Goal: Task Accomplishment & Management: Manage account settings

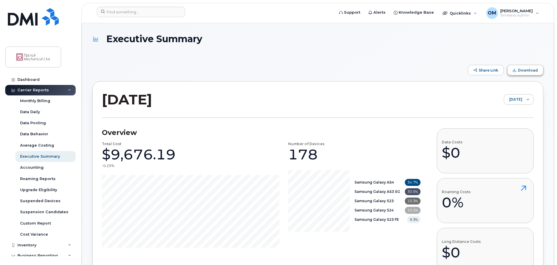
click at [524, 72] on span "Download" at bounding box center [528, 70] width 20 height 4
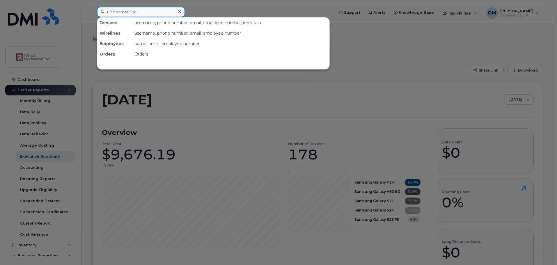
click at [112, 13] on input at bounding box center [141, 12] width 88 height 10
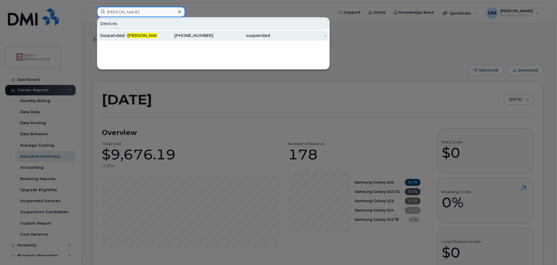
type input "frank"
click at [130, 35] on span "Frank" at bounding box center [144, 35] width 35 height 5
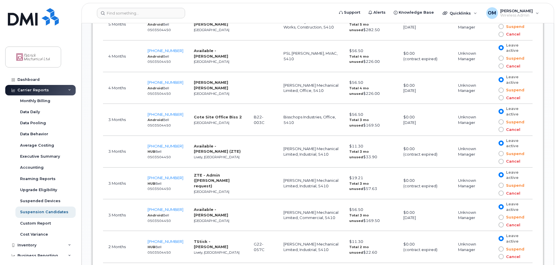
scroll to position [648, 0]
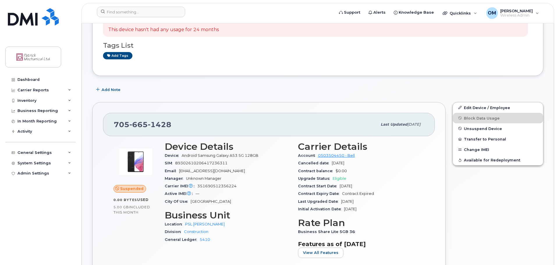
scroll to position [87, 0]
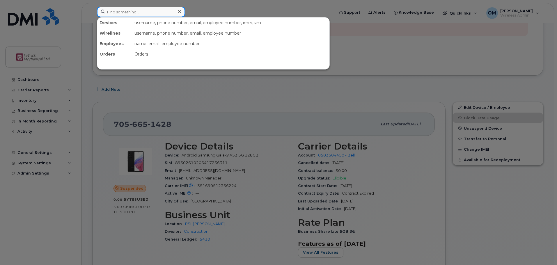
click at [124, 15] on input at bounding box center [141, 12] width 88 height 10
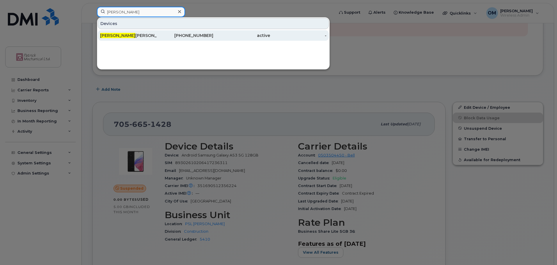
type input "vidhi"
click at [113, 35] on div "Vidhi Patel" at bounding box center [128, 36] width 57 height 6
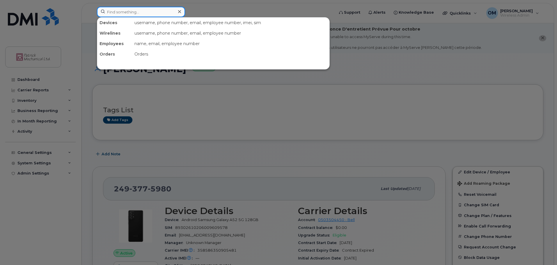
click at [110, 12] on input at bounding box center [141, 12] width 88 height 10
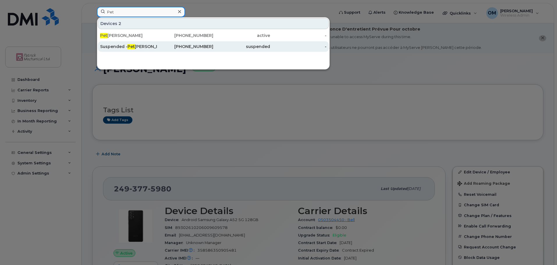
type input "Pet"
click at [122, 45] on div "Suspended - Pet [PERSON_NAME]" at bounding box center [128, 47] width 57 height 6
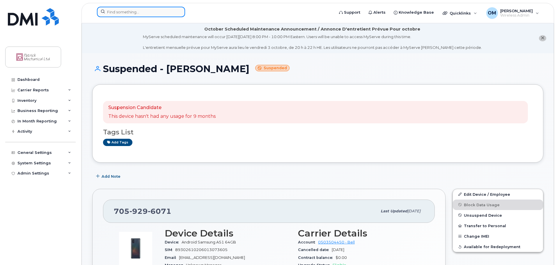
click at [121, 11] on input at bounding box center [141, 12] width 88 height 10
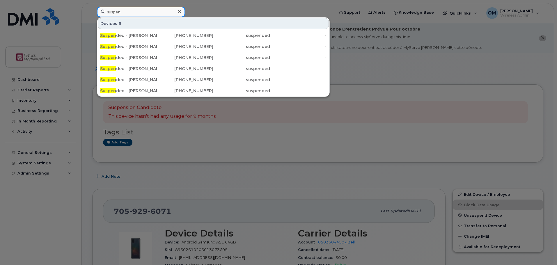
drag, startPoint x: 109, startPoint y: 8, endPoint x: 85, endPoint y: 4, distance: 24.5
click at [92, 7] on div "suspen Devices 6 Suspen ded - Frank Stewardson 705-665-1428 suspended - Suspen …" at bounding box center [213, 13] width 243 height 13
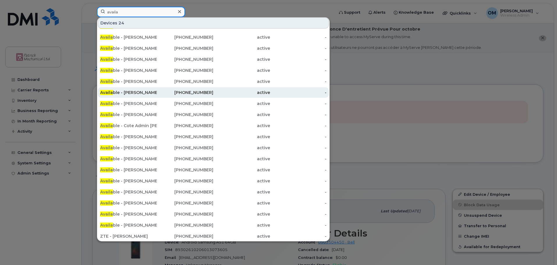
scroll to position [10, 0]
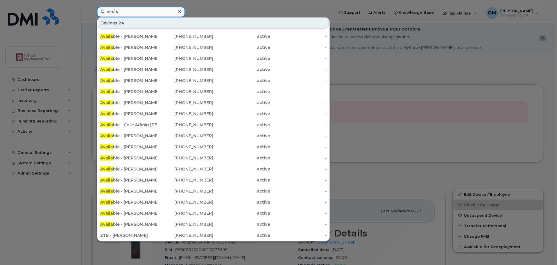
type input "availa"
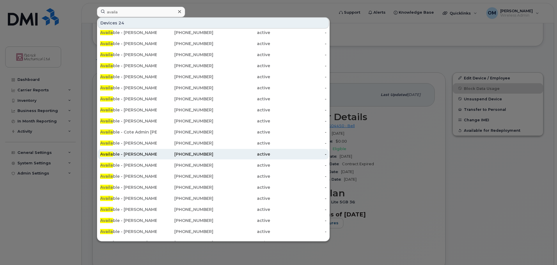
scroll to position [0, 0]
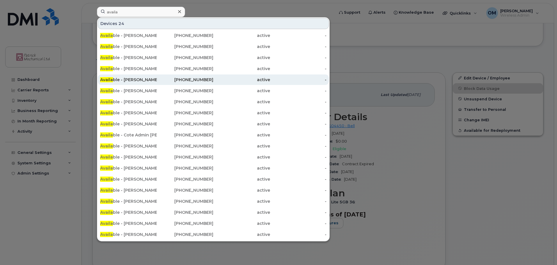
click at [134, 81] on div "Availa ble - Arian Ghaedsharafy" at bounding box center [128, 80] width 57 height 6
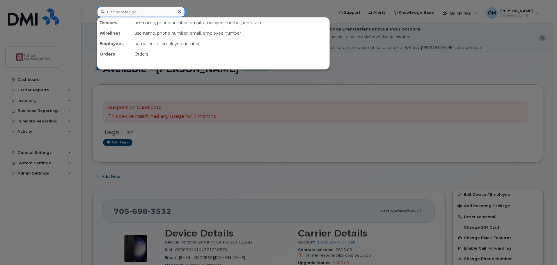
click at [115, 14] on input at bounding box center [141, 12] width 88 height 10
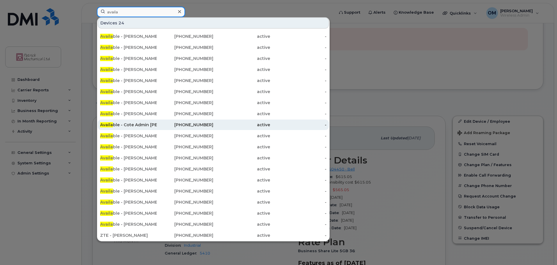
scroll to position [73, 0]
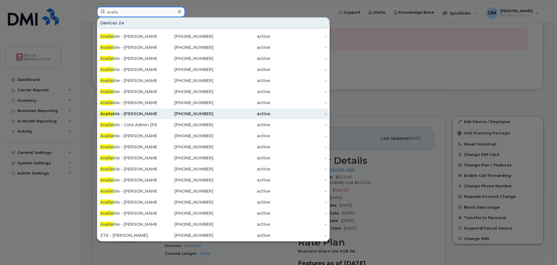
type input "availa"
click at [135, 115] on div "Availa ble - Ken Bellaire (ZTE)" at bounding box center [128, 114] width 57 height 6
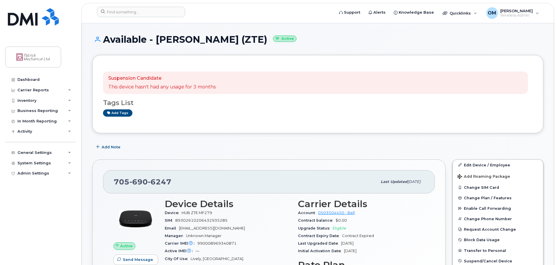
scroll to position [29, 0]
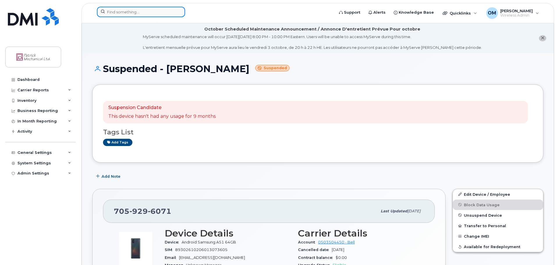
click at [122, 13] on input at bounding box center [141, 12] width 88 height 10
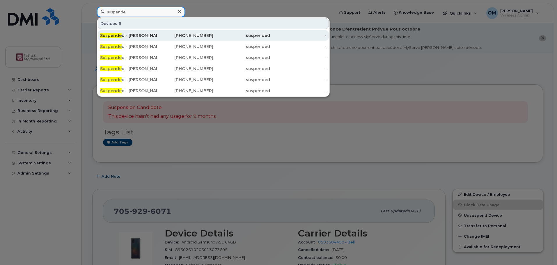
type input "suspende"
click at [141, 34] on div "Suspende d - [PERSON_NAME]" at bounding box center [128, 36] width 57 height 6
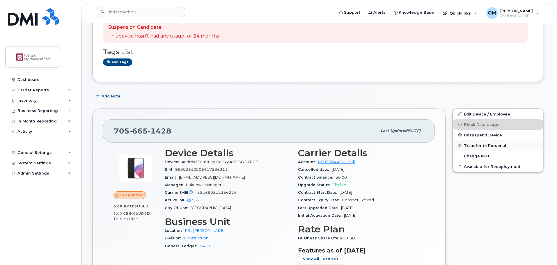
scroll to position [81, 0]
click at [476, 134] on span "Unsuspend Device" at bounding box center [483, 134] width 38 height 4
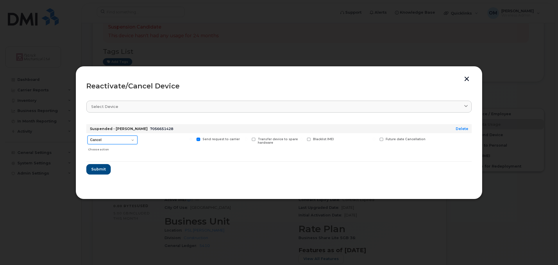
click at [131, 141] on select "Cancel Suspend - Extend Suspension Reactivate" at bounding box center [113, 140] width 50 height 9
click at [101, 169] on span "Submit" at bounding box center [98, 169] width 15 height 6
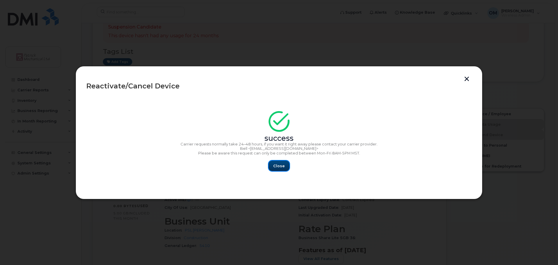
click at [278, 165] on span "Close" at bounding box center [279, 166] width 12 height 6
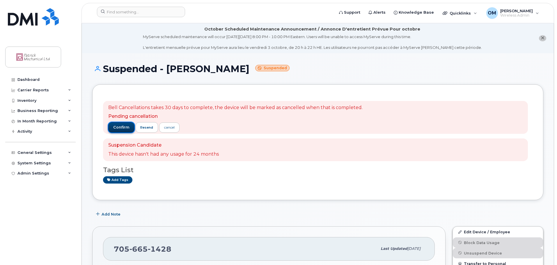
click at [123, 127] on span "confirm" at bounding box center [121, 127] width 16 height 5
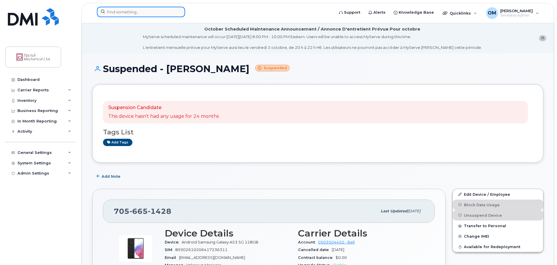
click at [112, 12] on input at bounding box center [141, 12] width 88 height 10
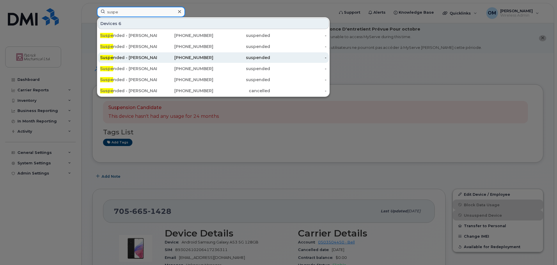
type input "suspe"
click at [145, 57] on div "Suspe nded - Eric Robinson" at bounding box center [128, 58] width 57 height 6
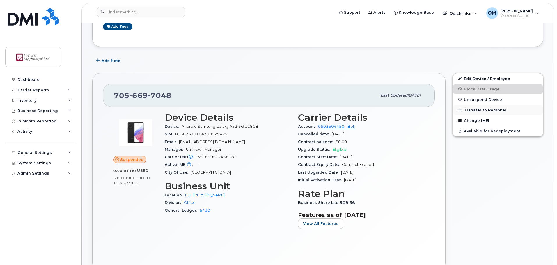
scroll to position [116, 0]
click at [475, 99] on span "Unsuspend Device" at bounding box center [483, 99] width 38 height 4
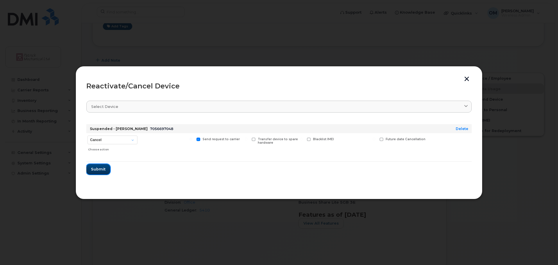
click at [102, 170] on span "Submit" at bounding box center [98, 169] width 15 height 6
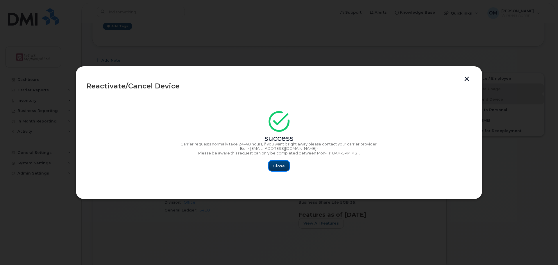
click at [279, 164] on span "Close" at bounding box center [279, 166] width 12 height 6
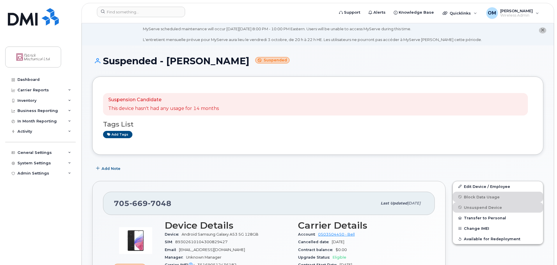
scroll to position [6, 0]
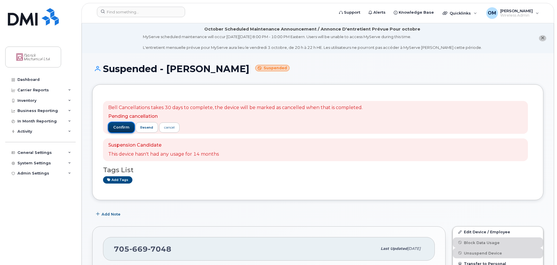
click at [122, 127] on span "confirm" at bounding box center [121, 127] width 16 height 5
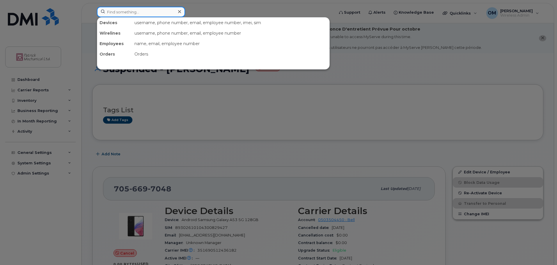
drag, startPoint x: 108, startPoint y: 12, endPoint x: 115, endPoint y: 13, distance: 6.7
click at [108, 13] on input at bounding box center [141, 12] width 88 height 10
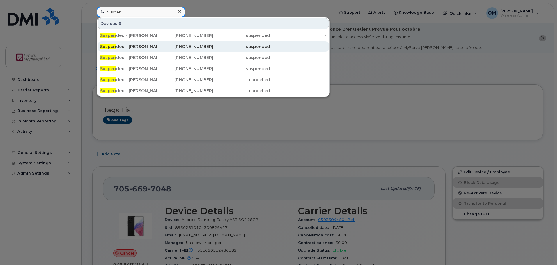
type input "Suspen"
click at [139, 45] on div "Suspen ded - Eric Pagett" at bounding box center [128, 47] width 57 height 6
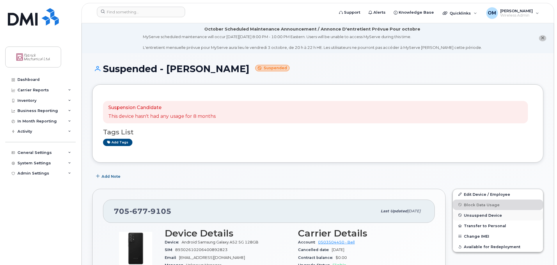
click at [473, 215] on span "Unsuspend Device" at bounding box center [483, 215] width 38 height 4
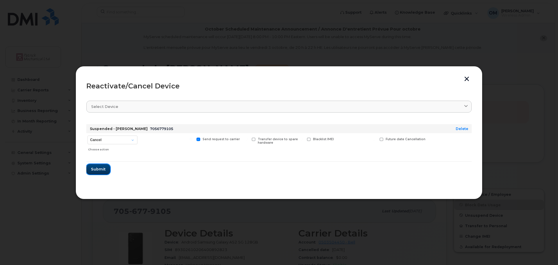
click at [102, 169] on span "Submit" at bounding box center [98, 169] width 15 height 6
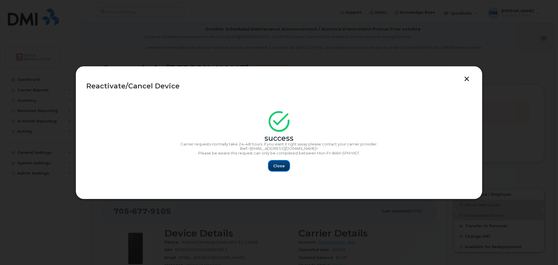
click at [278, 165] on span "Close" at bounding box center [279, 166] width 12 height 6
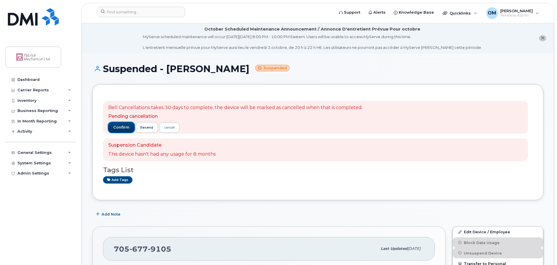
click at [121, 127] on span "confirm" at bounding box center [121, 127] width 16 height 5
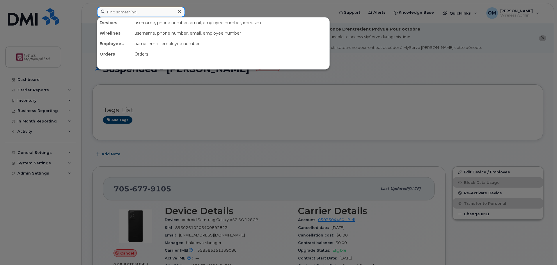
click at [139, 10] on input at bounding box center [141, 12] width 88 height 10
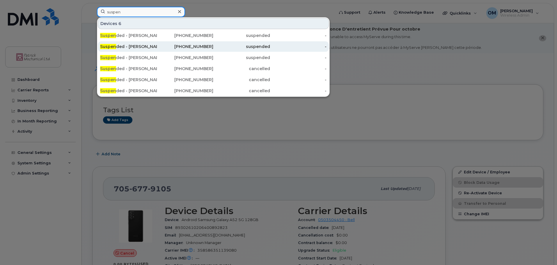
type input "suspen"
click at [130, 47] on div "Suspen ded - [PERSON_NAME]" at bounding box center [128, 47] width 57 height 6
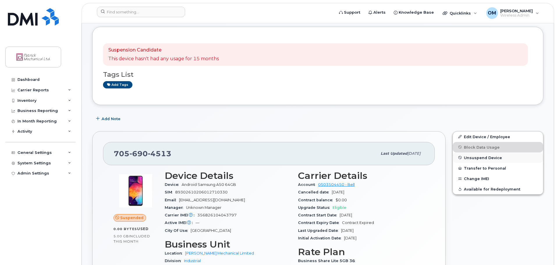
scroll to position [58, 0]
click at [475, 157] on span "Unsuspend Device" at bounding box center [483, 157] width 38 height 4
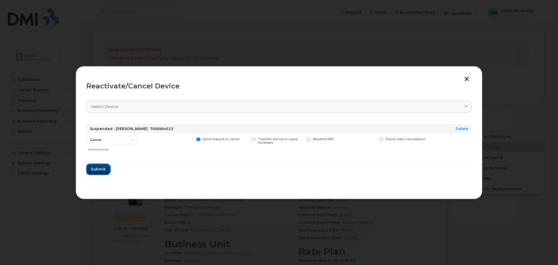
click at [102, 168] on span "Submit" at bounding box center [98, 169] width 15 height 6
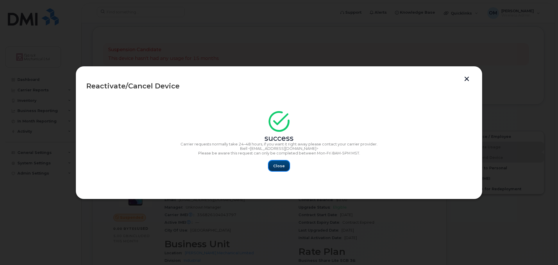
click at [278, 165] on span "Close" at bounding box center [279, 166] width 12 height 6
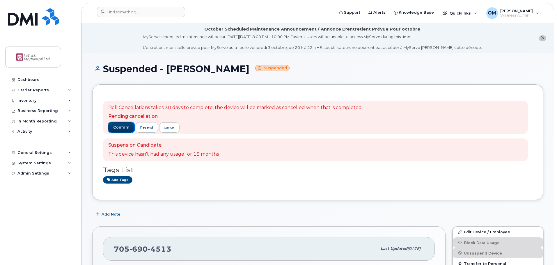
click at [118, 125] on span "confirm" at bounding box center [121, 127] width 16 height 5
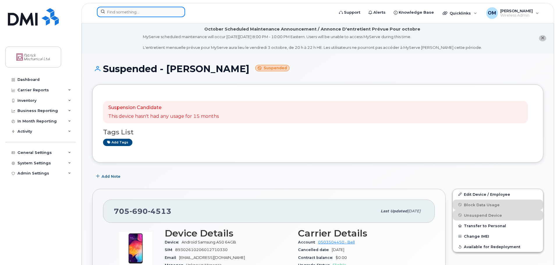
click at [120, 9] on input at bounding box center [141, 12] width 88 height 10
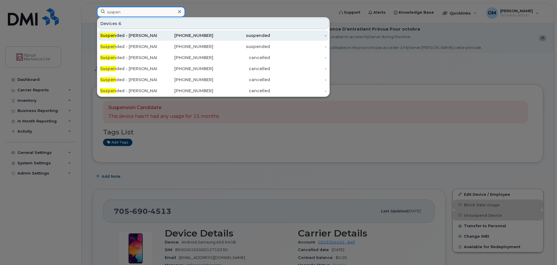
type input "suspen"
click at [147, 34] on div "Suspen ded - George Pelletier" at bounding box center [128, 36] width 57 height 6
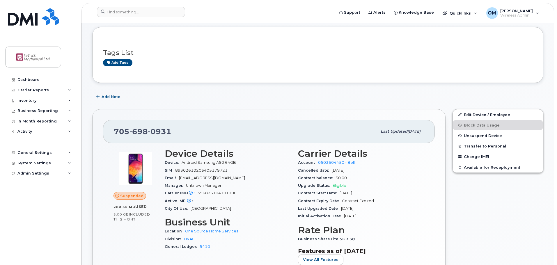
scroll to position [58, 0]
click at [477, 136] on span "Unsuspend Device" at bounding box center [483, 135] width 38 height 4
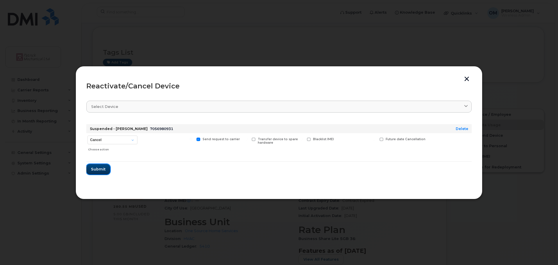
click at [99, 169] on span "Submit" at bounding box center [98, 169] width 15 height 6
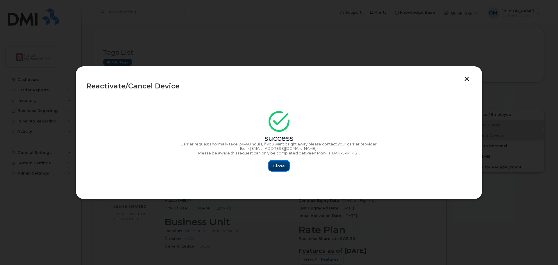
click at [277, 165] on span "Close" at bounding box center [279, 166] width 12 height 6
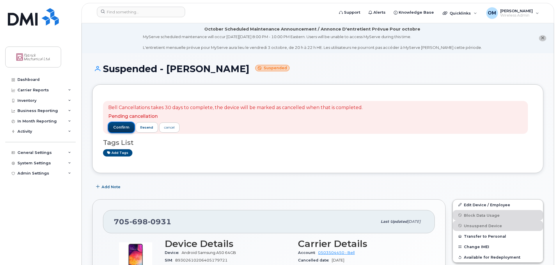
click at [123, 128] on span "confirm" at bounding box center [121, 127] width 16 height 5
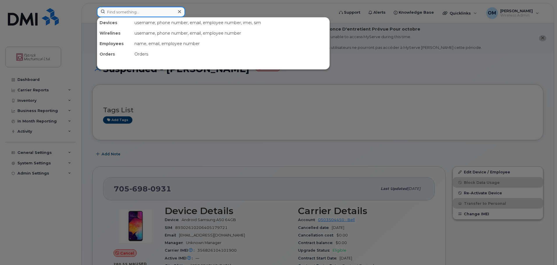
click at [131, 12] on input at bounding box center [141, 12] width 88 height 10
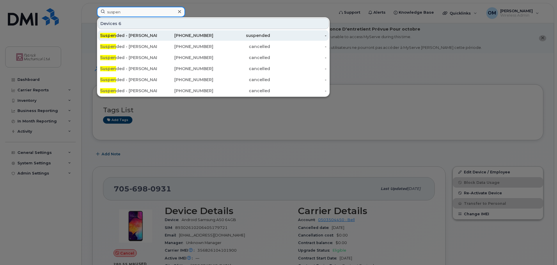
type input "suspen"
click at [134, 36] on div "Suspen ded - [PERSON_NAME]" at bounding box center [128, 36] width 57 height 6
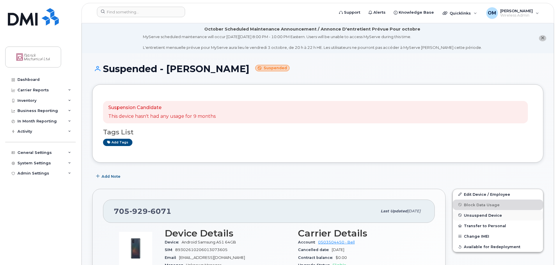
click at [480, 215] on span "Unsuspend Device" at bounding box center [483, 215] width 38 height 4
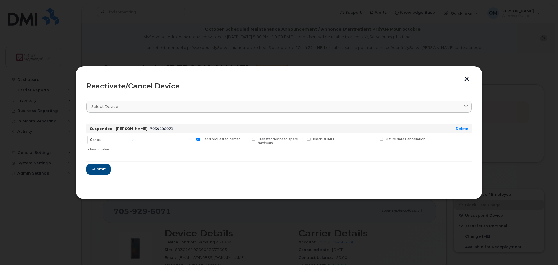
click at [467, 79] on button "button" at bounding box center [467, 79] width 9 height 6
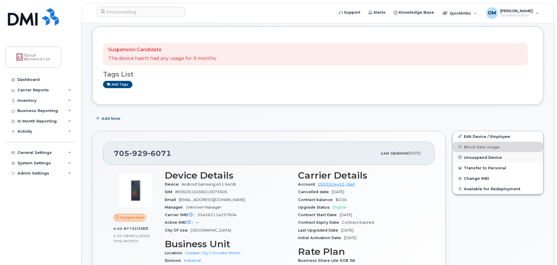
scroll to position [58, 0]
click at [475, 156] on span "Unsuspend Device" at bounding box center [483, 157] width 38 height 4
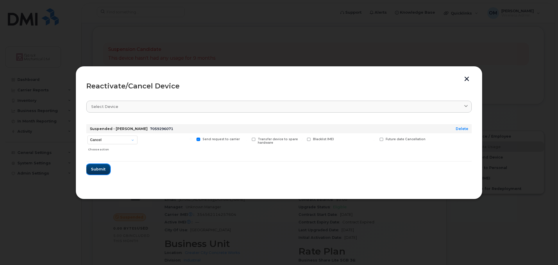
click at [101, 169] on span "Submit" at bounding box center [98, 169] width 15 height 6
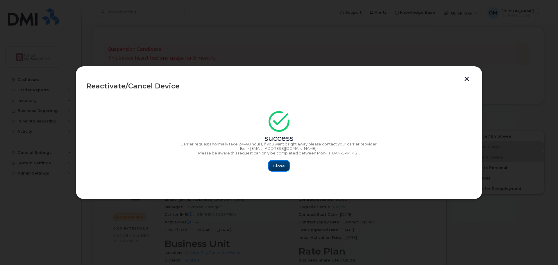
click at [284, 165] on span "Close" at bounding box center [279, 166] width 12 height 6
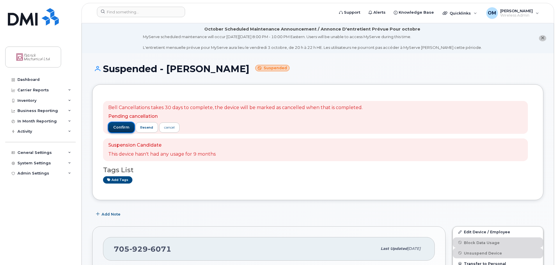
click at [119, 127] on span "confirm" at bounding box center [121, 127] width 16 height 5
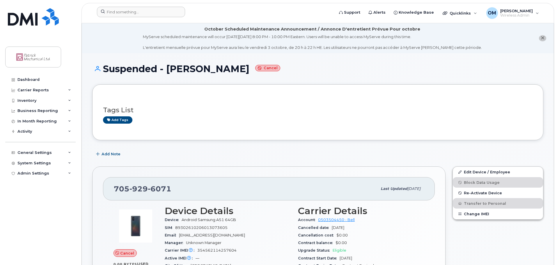
click at [122, 18] on div at bounding box center [213, 13] width 243 height 13
click at [122, 12] on input at bounding box center [141, 12] width 88 height 10
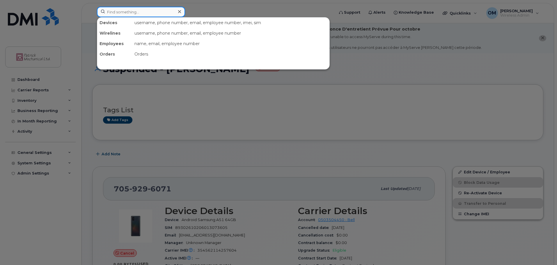
paste input "Available - Aaron Dwyer"
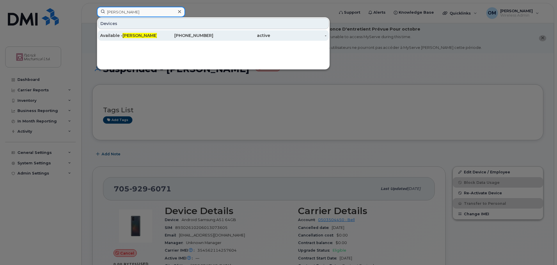
type input "Aaron Dwyer"
click at [129, 35] on span "Aaron Dwyer" at bounding box center [139, 35] width 35 height 5
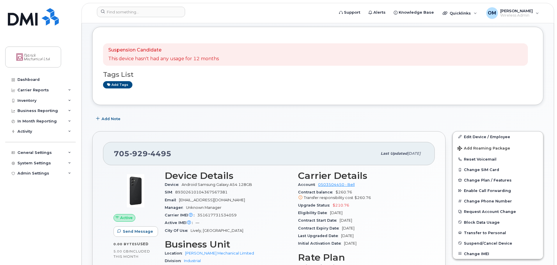
scroll to position [58, 0]
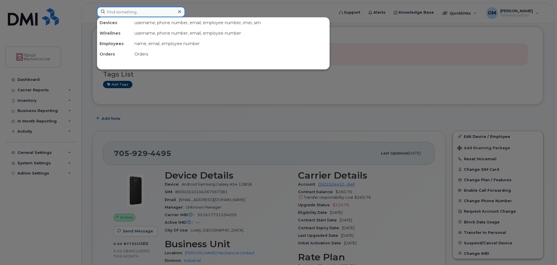
click at [118, 13] on input at bounding box center [141, 12] width 88 height 10
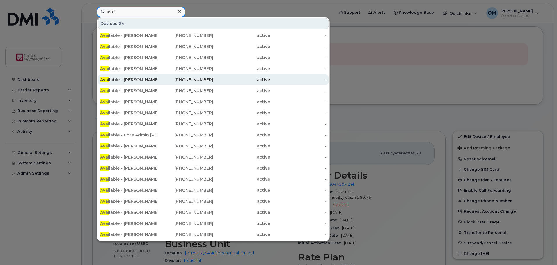
type input "avai"
click at [147, 78] on div "Avai lable - [PERSON_NAME]" at bounding box center [128, 80] width 57 height 6
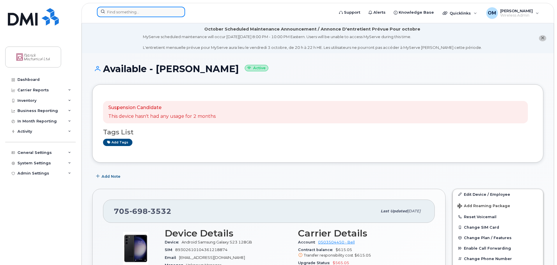
click at [120, 13] on input at bounding box center [141, 12] width 88 height 10
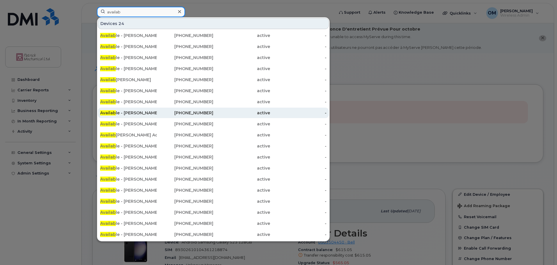
type input "availab"
click at [135, 110] on div "Availab le - Kyle Mills" at bounding box center [128, 113] width 57 height 6
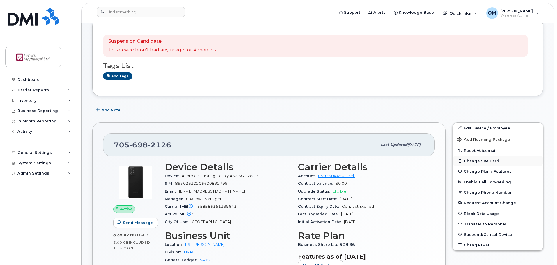
scroll to position [116, 0]
click at [473, 234] on span "Suspend/Cancel Device" at bounding box center [488, 234] width 48 height 4
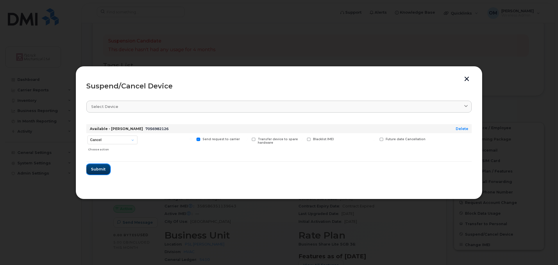
click at [101, 169] on span "Submit" at bounding box center [98, 169] width 15 height 6
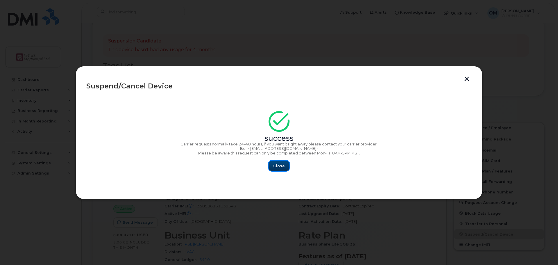
click at [282, 165] on span "Close" at bounding box center [279, 166] width 12 height 6
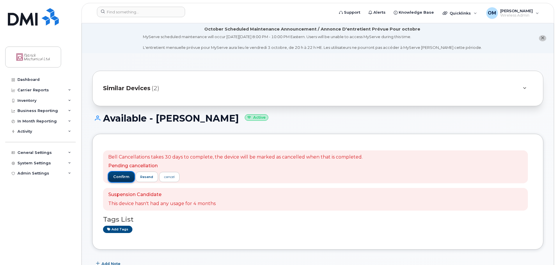
click at [118, 174] on span "confirm" at bounding box center [121, 176] width 16 height 5
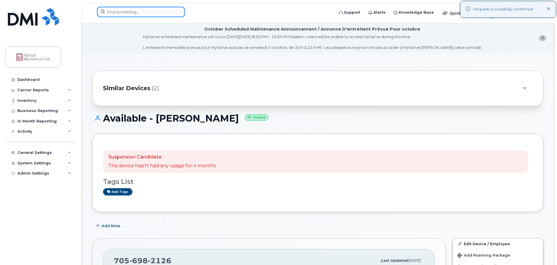
click at [112, 11] on input at bounding box center [141, 12] width 88 height 10
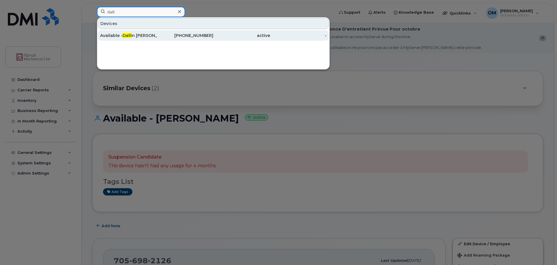
type input "dalli"
click at [128, 35] on span "Dalli" at bounding box center [126, 35] width 9 height 5
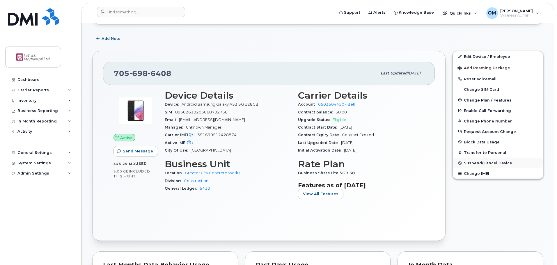
scroll to position [116, 0]
click at [474, 161] on span "Suspend/Cancel Device" at bounding box center [488, 162] width 48 height 4
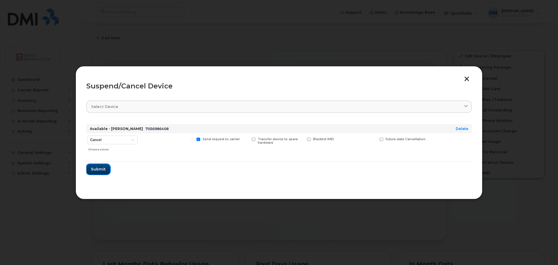
click at [98, 166] on span "Submit" at bounding box center [98, 169] width 15 height 6
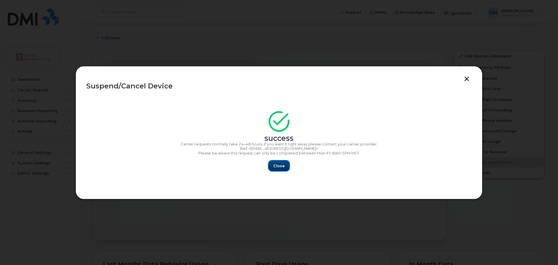
click at [280, 167] on span "Close" at bounding box center [279, 166] width 12 height 6
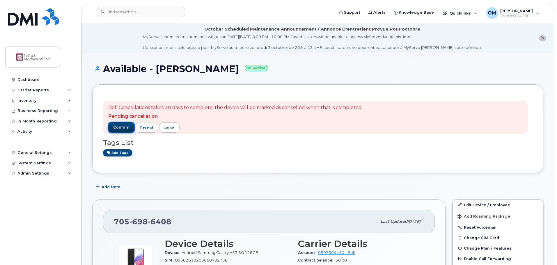
click at [127, 125] on span "confirm" at bounding box center [121, 127] width 16 height 5
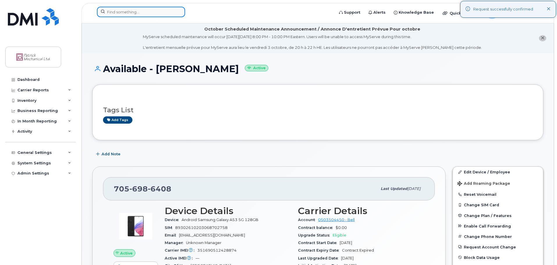
click at [127, 13] on input at bounding box center [141, 12] width 88 height 10
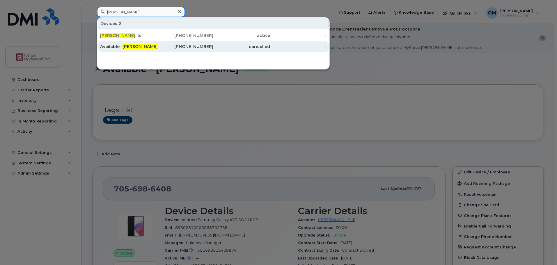
type input "[PERSON_NAME]"
click at [139, 46] on div "Available - [PERSON_NAME] ills" at bounding box center [128, 47] width 57 height 6
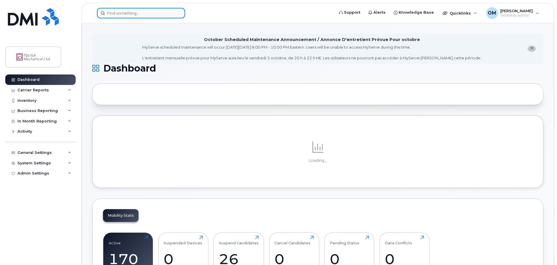
click at [125, 13] on input at bounding box center [141, 13] width 88 height 10
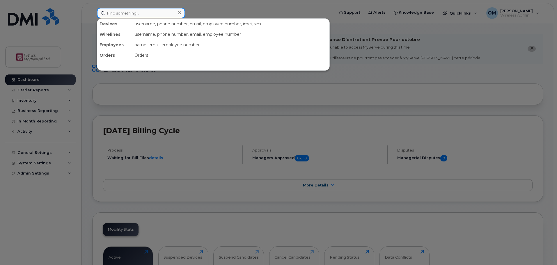
paste input "[PERSON_NAME]"
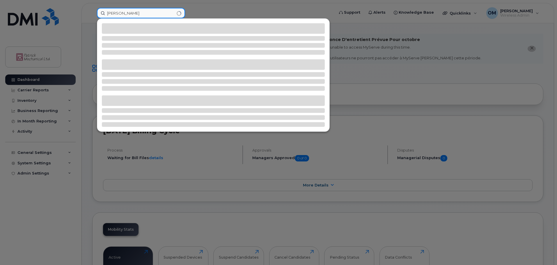
type input "[PERSON_NAME]"
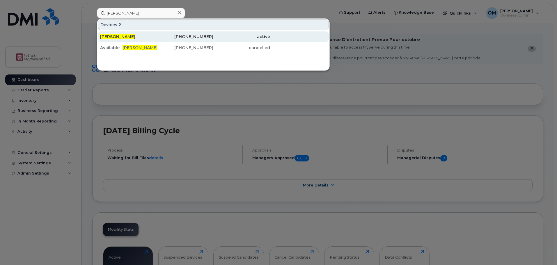
click at [117, 36] on span "[PERSON_NAME]" at bounding box center [117, 36] width 35 height 5
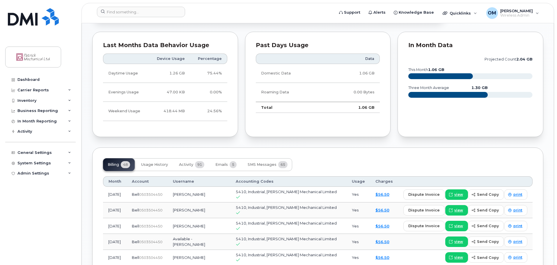
scroll to position [378, 0]
click at [158, 163] on span "Usage History" at bounding box center [154, 164] width 27 height 5
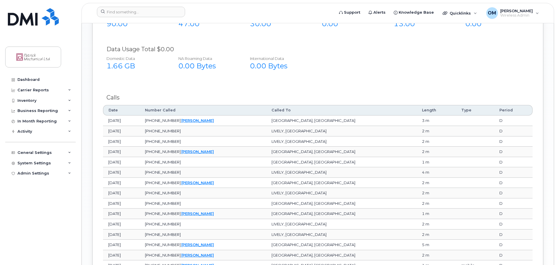
scroll to position [581, 0]
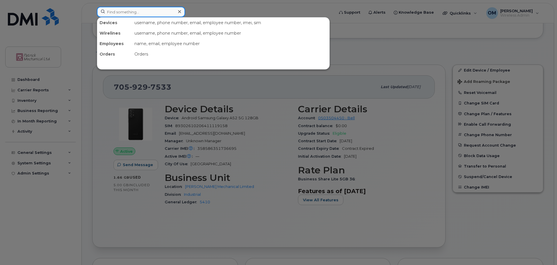
click at [131, 13] on input at bounding box center [141, 12] width 88 height 10
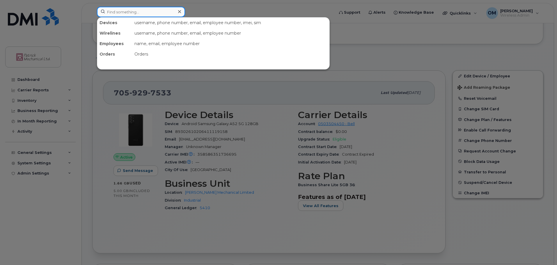
scroll to position [145, 0]
click at [374, 44] on div at bounding box center [278, 132] width 557 height 265
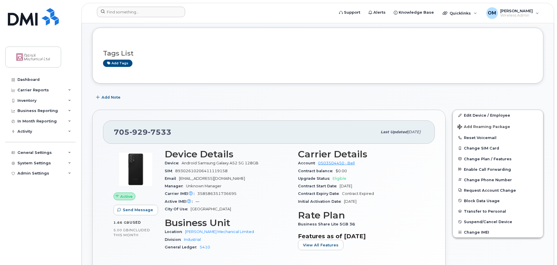
scroll to position [0, 0]
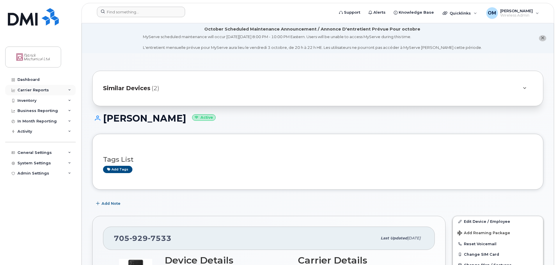
click at [67, 89] on div "Carrier Reports" at bounding box center [40, 90] width 70 height 10
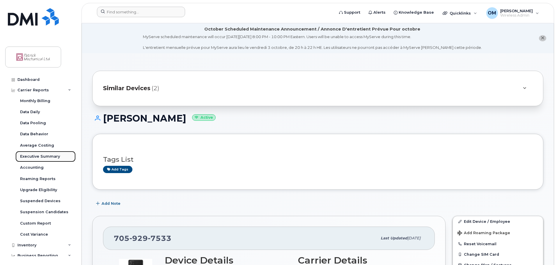
click at [46, 156] on div "Executive Summary" at bounding box center [40, 156] width 40 height 5
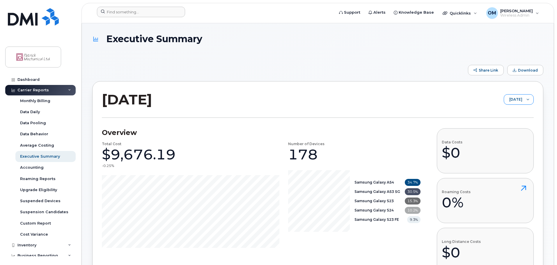
click at [526, 100] on div at bounding box center [527, 100] width 11 height 10
click at [501, 123] on span "August 2025" at bounding box center [498, 123] width 13 height 6
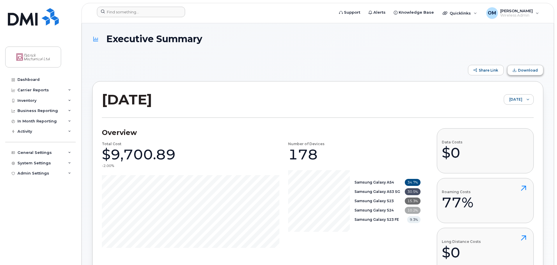
click at [521, 71] on span "Download" at bounding box center [528, 70] width 20 height 4
